Goal: Task Accomplishment & Management: Use online tool/utility

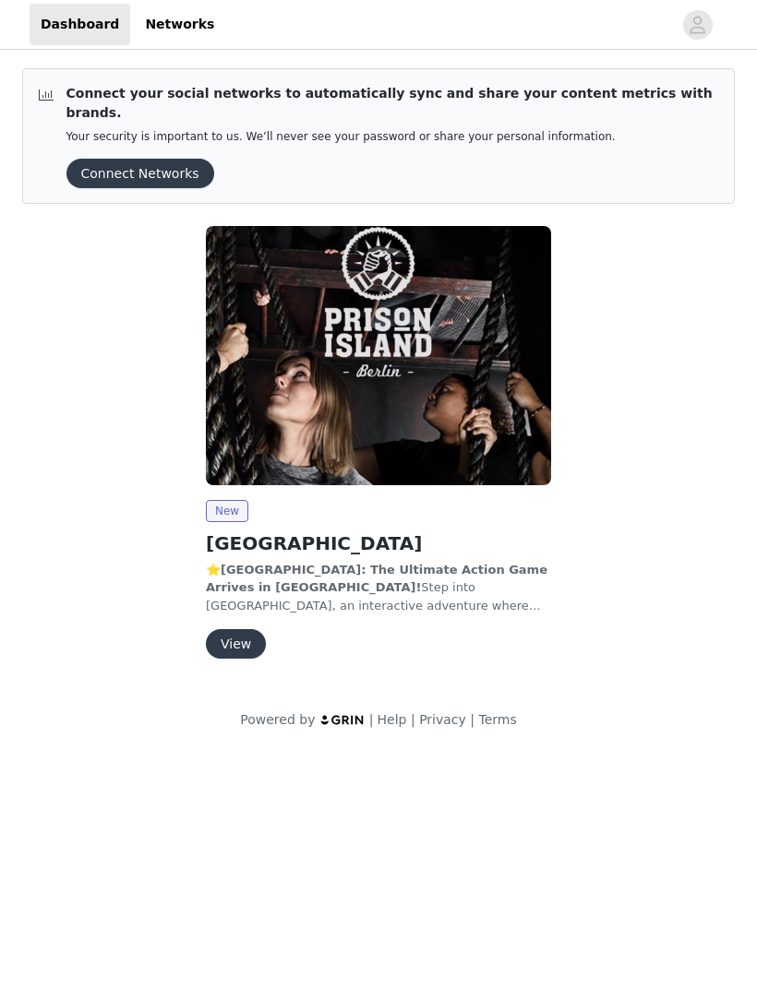
click at [246, 629] on button "View" at bounding box center [236, 644] width 60 height 30
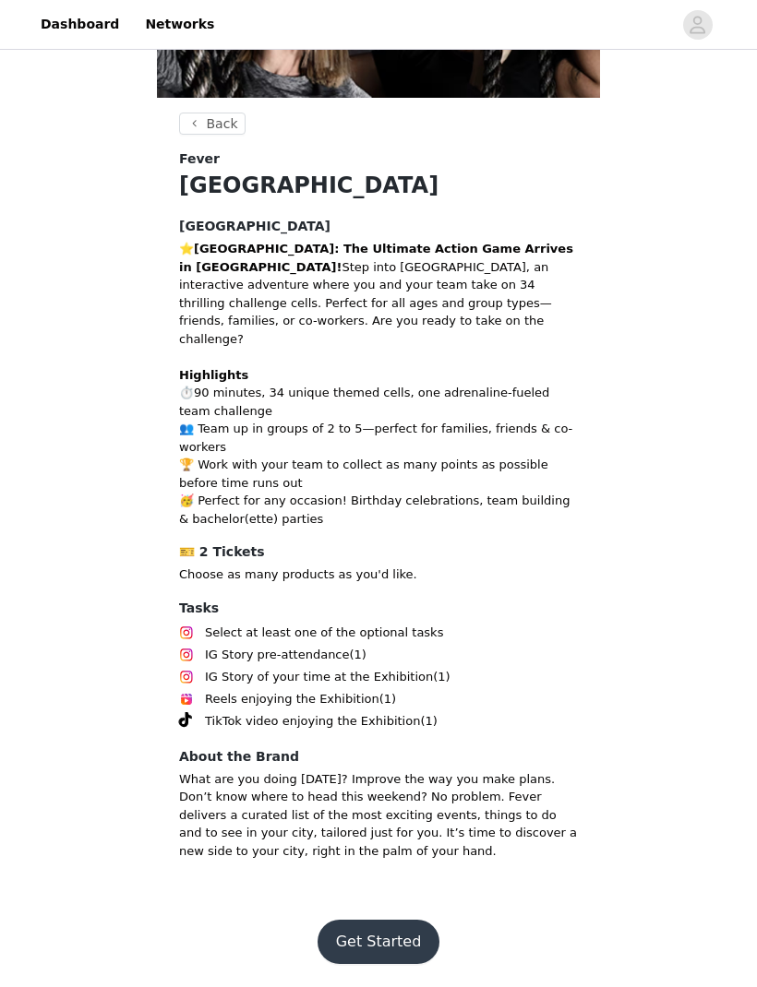
scroll to position [308, 0]
click at [406, 965] on button "Get Started" at bounding box center [378, 943] width 123 height 44
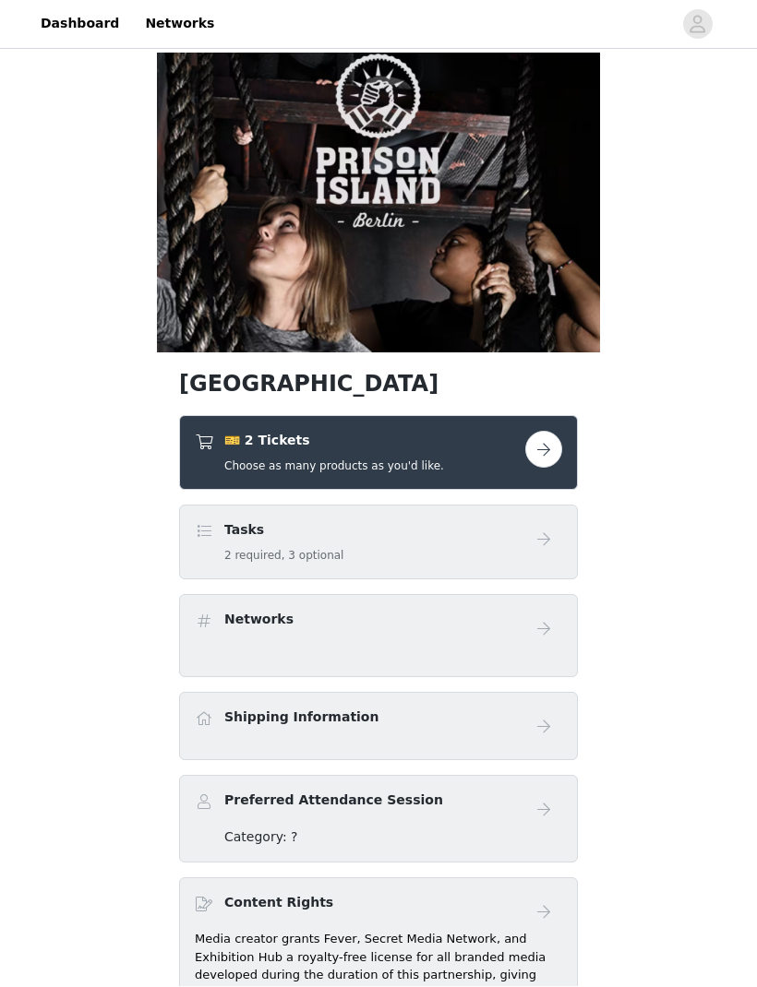
scroll to position [1, 0]
click at [542, 468] on button "button" at bounding box center [543, 449] width 37 height 37
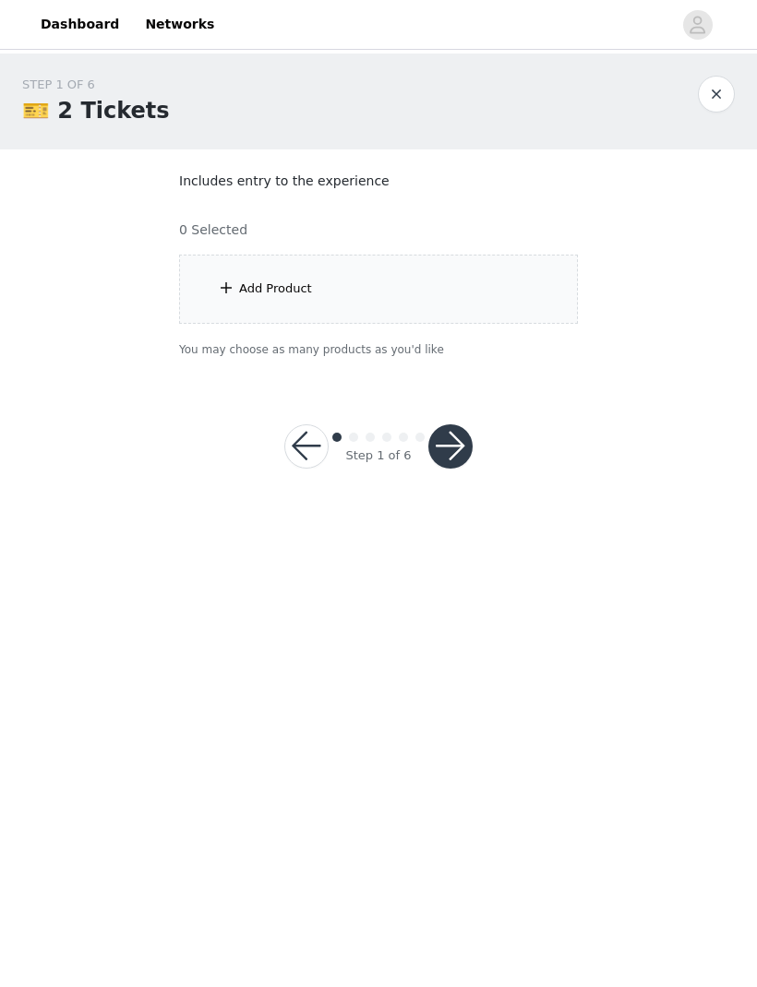
click at [441, 285] on div "Add Product" at bounding box center [378, 289] width 399 height 69
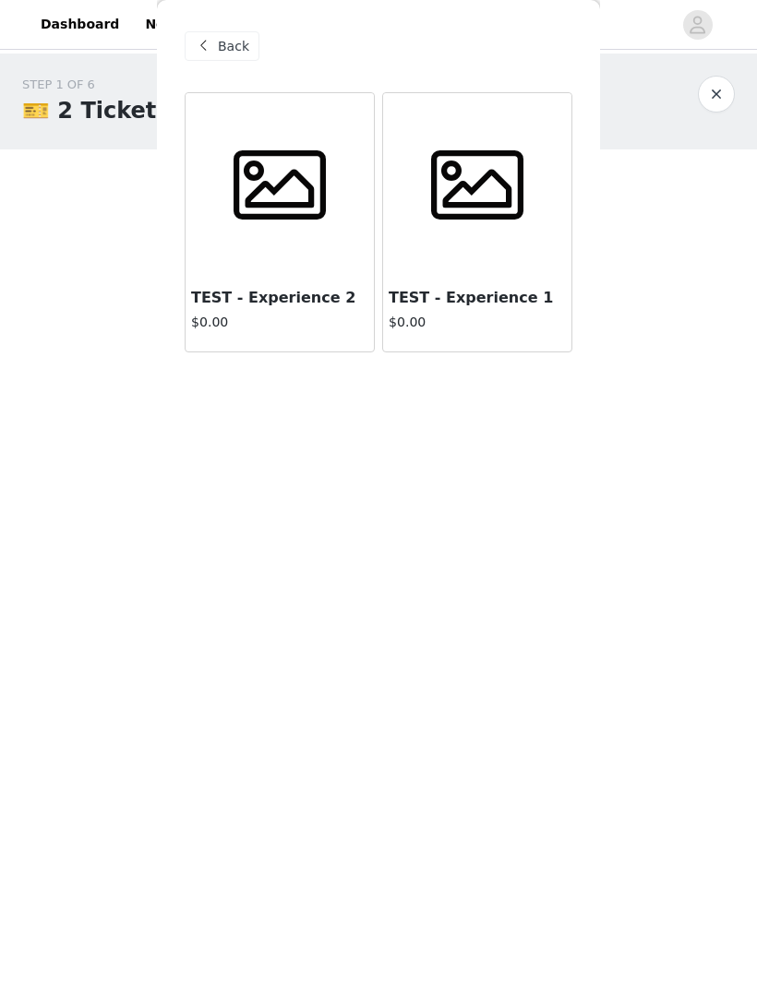
click at [302, 299] on h3 "TEST - Experience 2" at bounding box center [279, 298] width 177 height 22
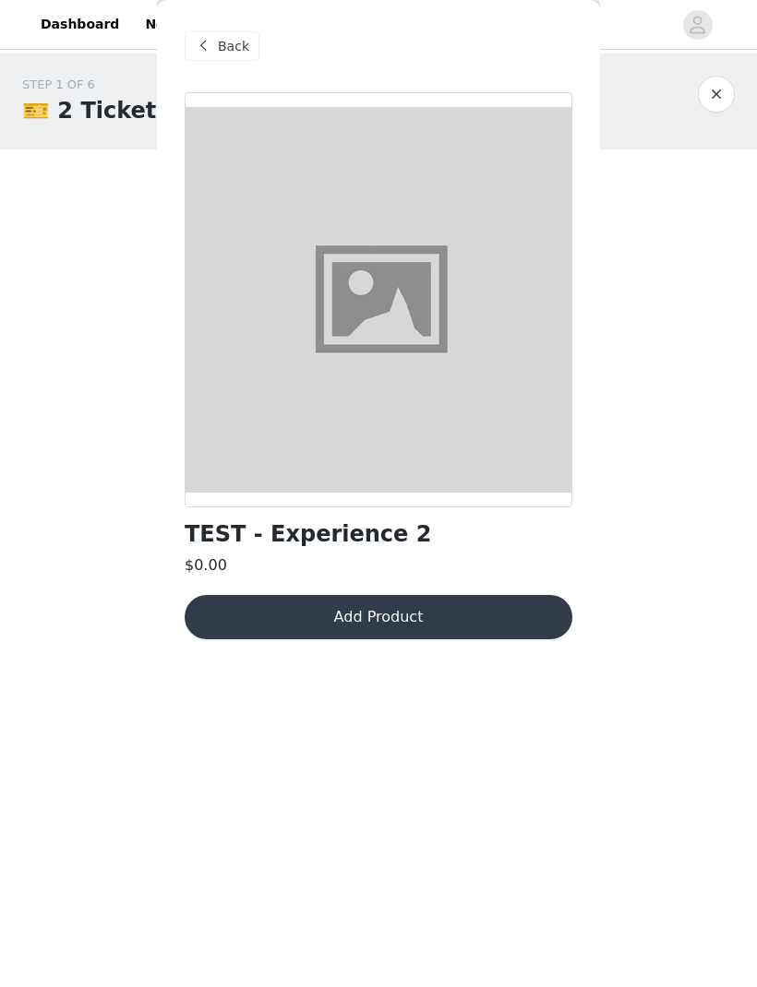
click at [409, 614] on button "Add Product" at bounding box center [379, 617] width 388 height 44
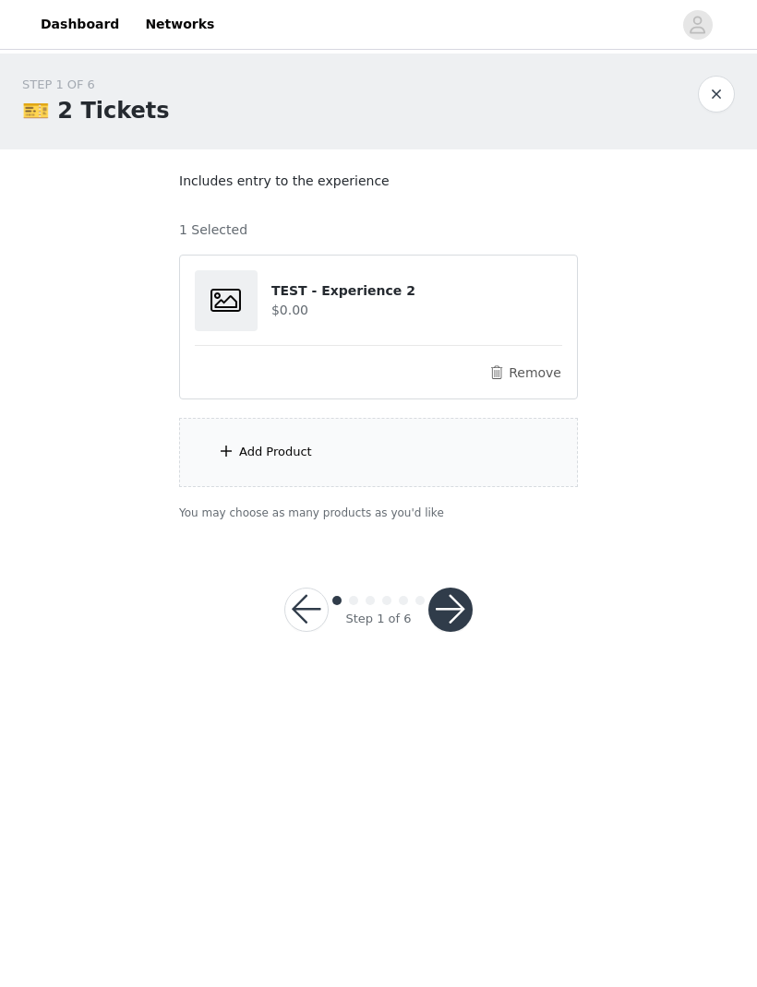
click at [484, 449] on div "Add Product" at bounding box center [378, 452] width 399 height 69
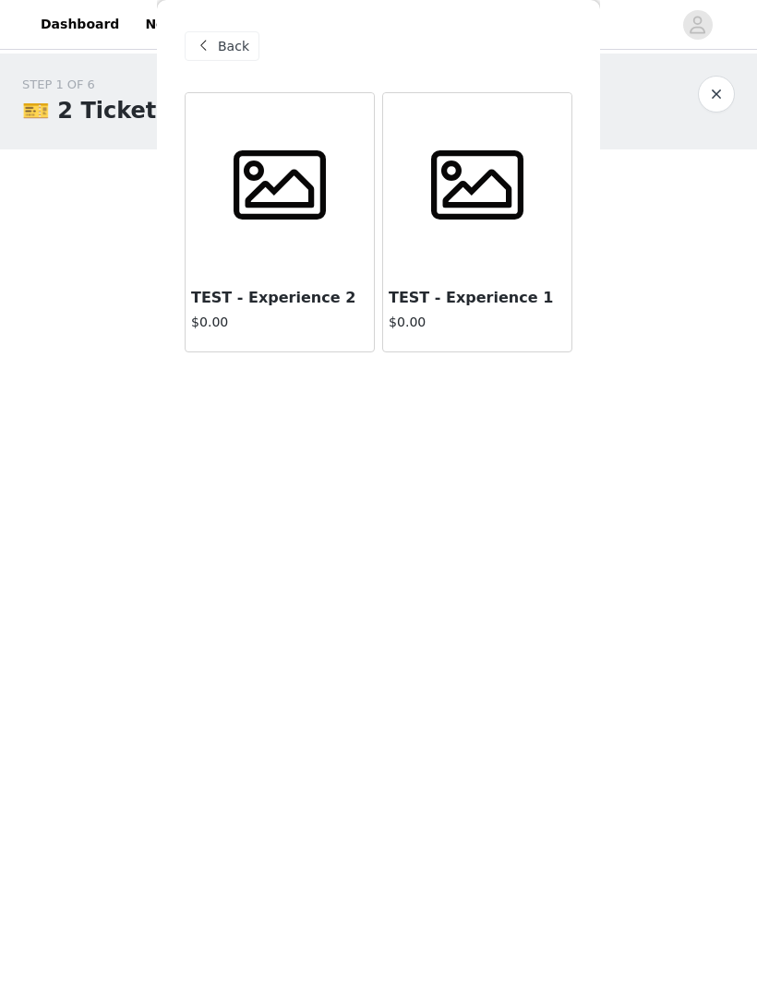
click at [505, 176] on span at bounding box center [477, 185] width 115 height 92
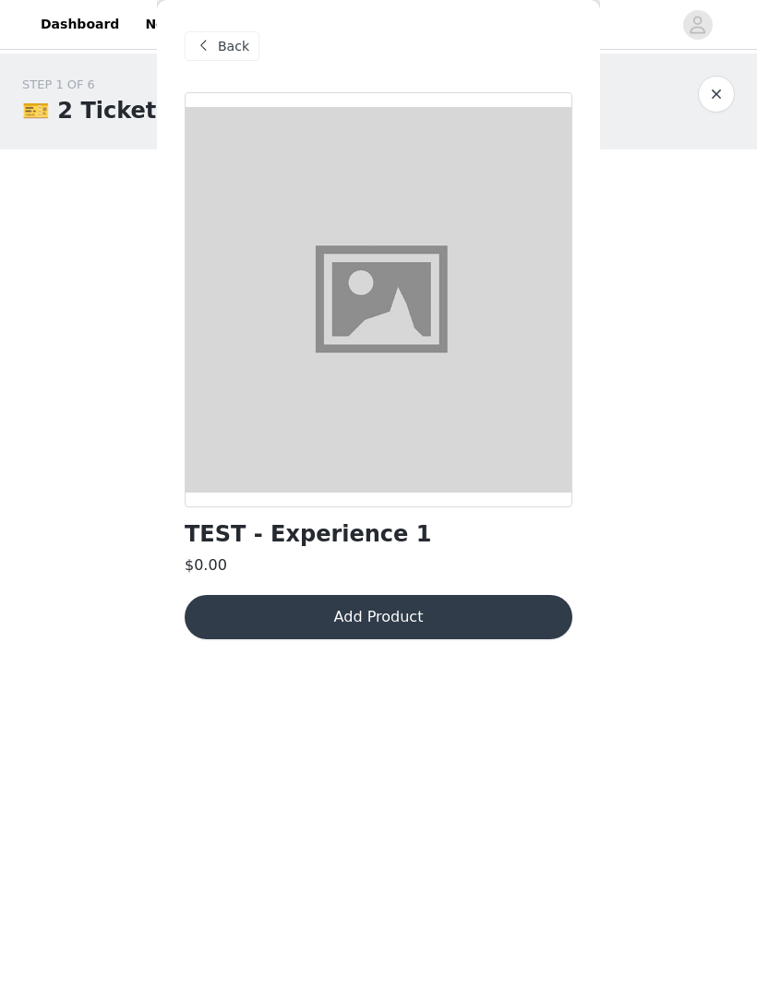
click at [412, 620] on button "Add Product" at bounding box center [379, 617] width 388 height 44
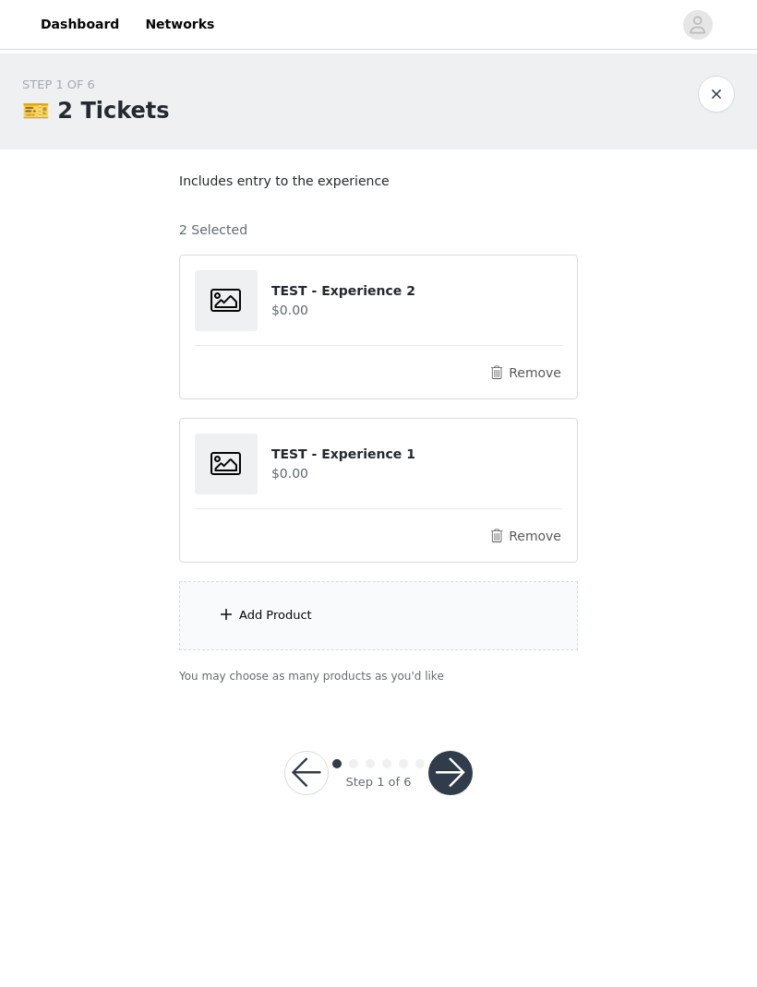
click at [463, 780] on button "button" at bounding box center [450, 773] width 44 height 44
